Goal: Browse casually

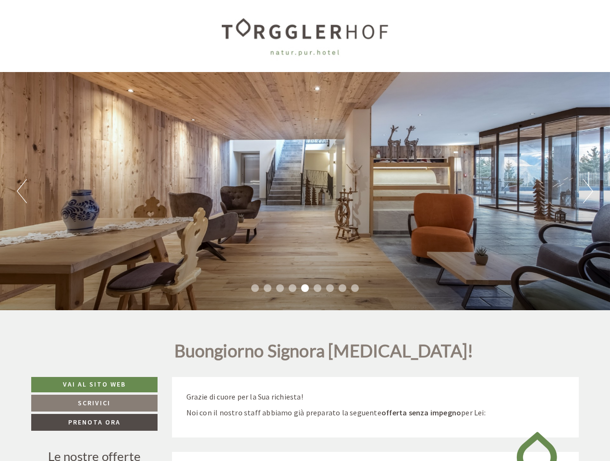
click at [305, 230] on div "Previous Next 1 2 3 4 5 6 7 8 9" at bounding box center [305, 191] width 610 height 238
click at [22, 191] on button "Previous" at bounding box center [22, 191] width 10 height 24
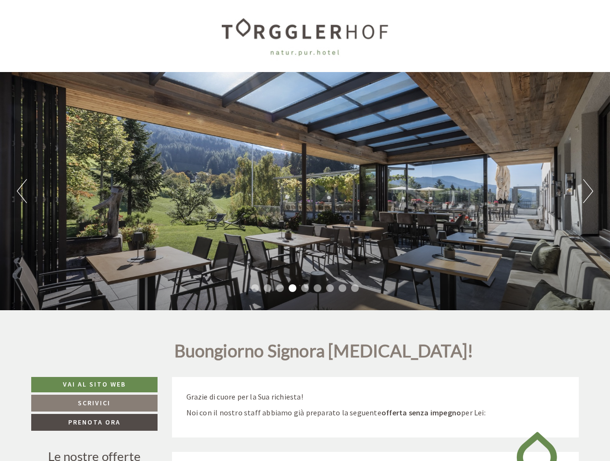
click at [305, 191] on div "Previous Next 1 2 3 4 5 6 7 8 9" at bounding box center [305, 191] width 610 height 238
click at [588, 191] on button "Next" at bounding box center [588, 191] width 10 height 24
click at [255, 288] on li "1" at bounding box center [255, 288] width 8 height 8
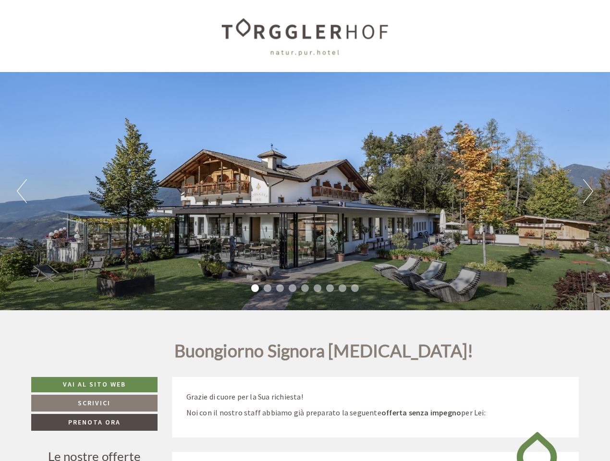
click at [267, 288] on li "2" at bounding box center [268, 288] width 8 height 8
click at [280, 288] on li "3" at bounding box center [280, 288] width 8 height 8
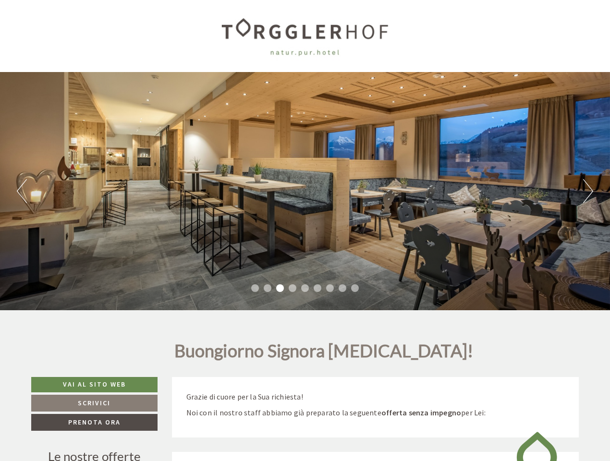
click at [292, 288] on li "4" at bounding box center [293, 288] width 8 height 8
click at [305, 288] on li "5" at bounding box center [305, 288] width 8 height 8
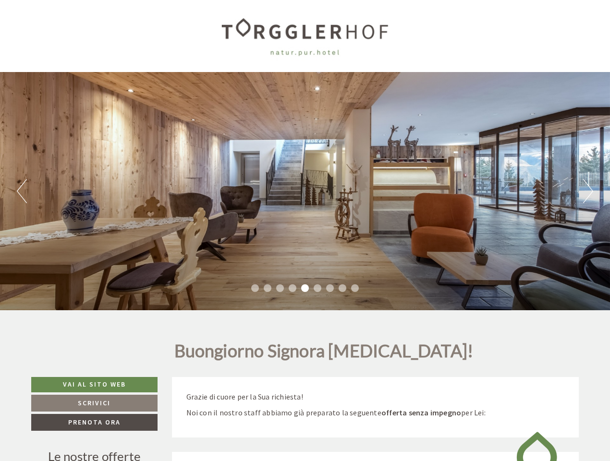
click at [317, 288] on li "6" at bounding box center [318, 288] width 8 height 8
